Goal: Register for event/course: Sign up to attend an event or enroll in a course

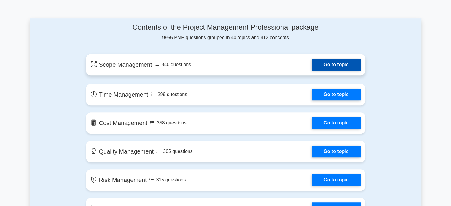
scroll to position [297, 0]
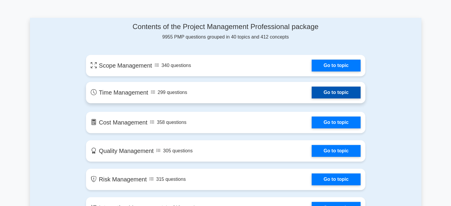
click at [331, 92] on link "Go to topic" at bounding box center [336, 93] width 49 height 12
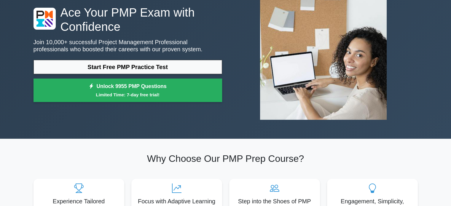
scroll to position [0, 0]
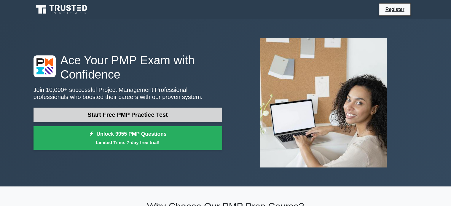
click at [154, 115] on link "Start Free PMP Practice Test" at bounding box center [128, 115] width 189 height 14
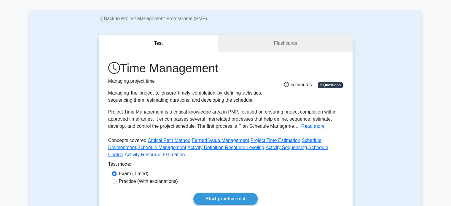
scroll to position [59, 0]
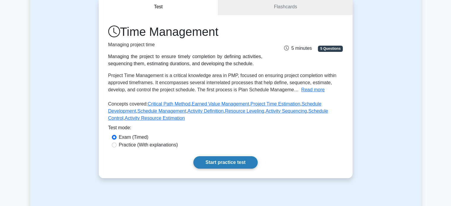
click at [225, 159] on link "Start practice test" at bounding box center [225, 162] width 64 height 12
